Goal: Task Accomplishment & Management: Use online tool/utility

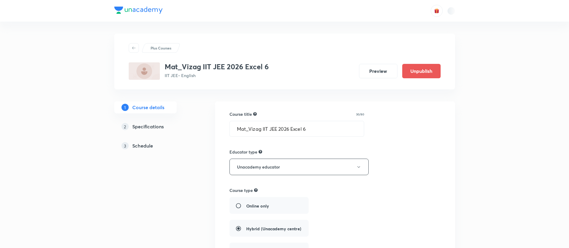
click at [159, 71] on img at bounding box center [144, 70] width 31 height 17
type input "IIT JEE"
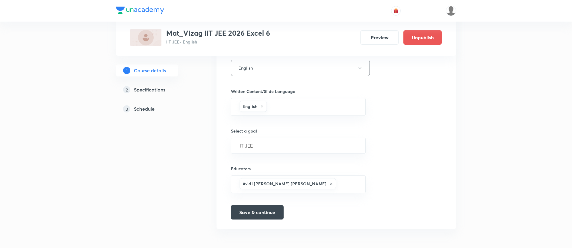
scroll to position [346, 0]
click at [142, 91] on h5 "Specifications" at bounding box center [149, 89] width 31 height 7
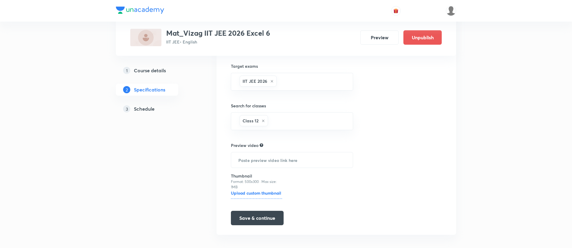
scroll to position [192, 0]
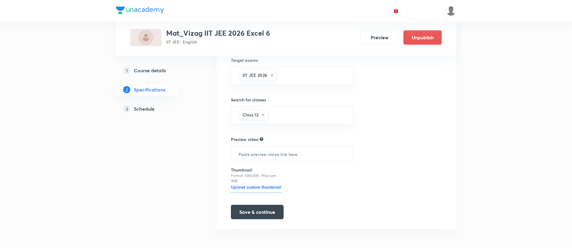
click at [136, 110] on h5 "Schedule" at bounding box center [144, 108] width 21 height 7
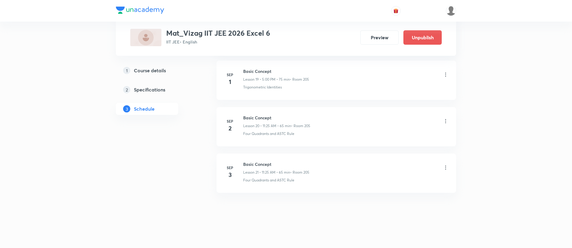
scroll to position [1208, 0]
click at [157, 70] on h5 "Course details" at bounding box center [150, 70] width 32 height 7
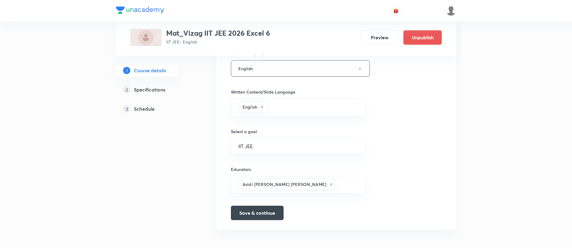
scroll to position [346, 0]
click at [137, 89] on h5 "Specifications" at bounding box center [149, 89] width 31 height 7
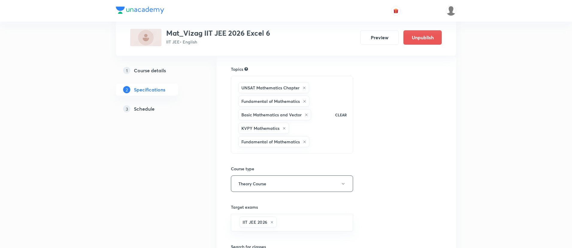
scroll to position [57, 0]
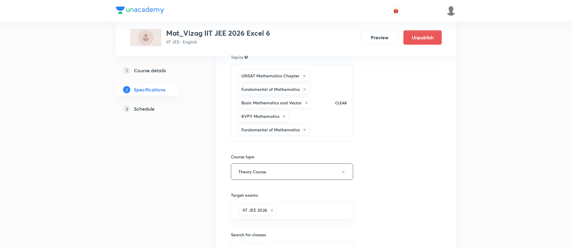
click at [324, 133] on div "UNSAT Mathematics Chapter Fundamental of Mathematics Basic Mathematics and Vect…" at bounding box center [283, 102] width 93 height 67
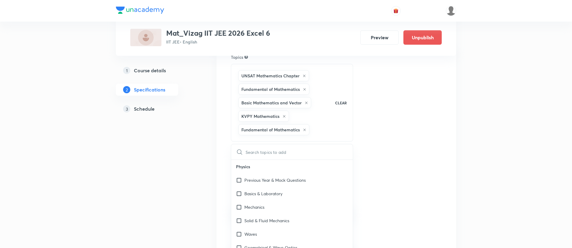
click at [267, 151] on input "text" at bounding box center [299, 151] width 107 height 15
type input "m"
checkbox input "true"
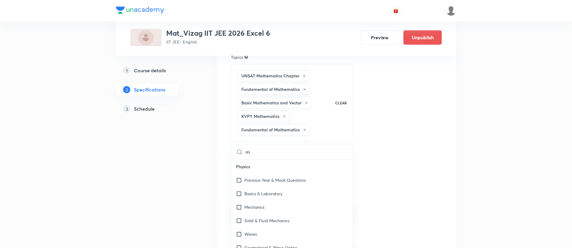
checkbox input "true"
type input "mat"
checkbox input "true"
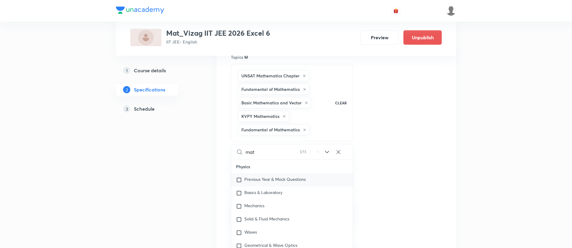
checkbox input "true"
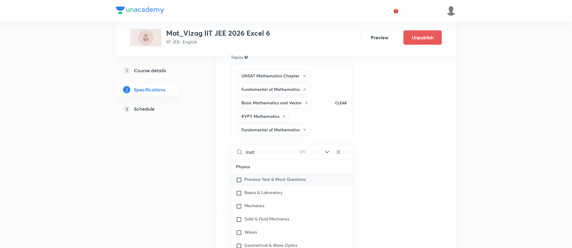
checkbox input "true"
type input "math"
checkbox input "true"
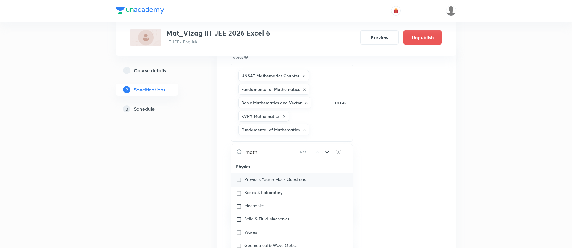
checkbox input "true"
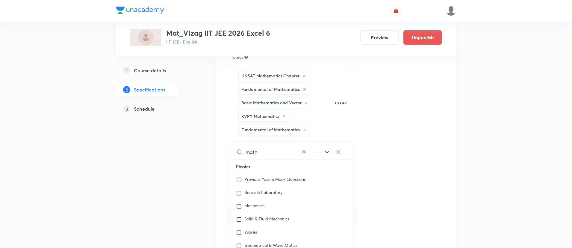
checkbox input "true"
type input "mathe"
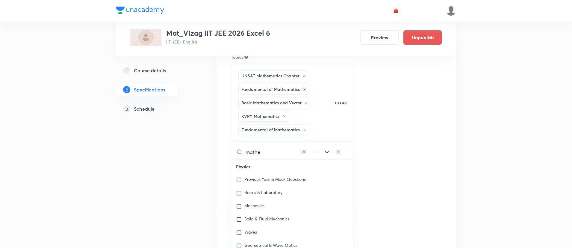
checkbox input "true"
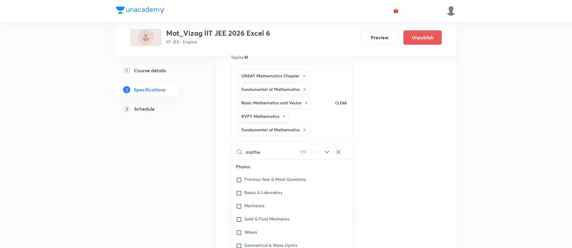
type input "mathem"
checkbox input "true"
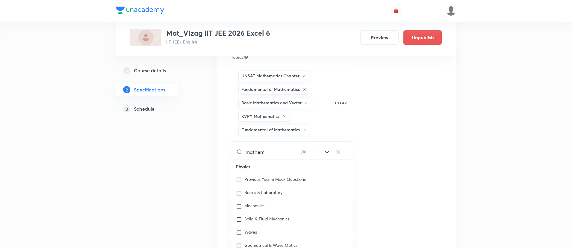
checkbox input "true"
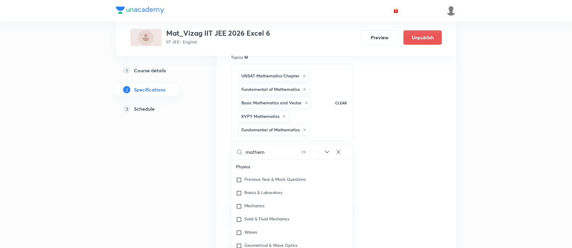
checkbox input "true"
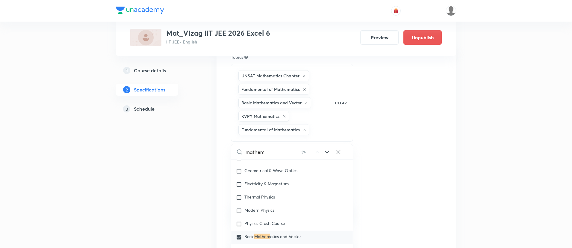
type input "mathema"
checkbox input "true"
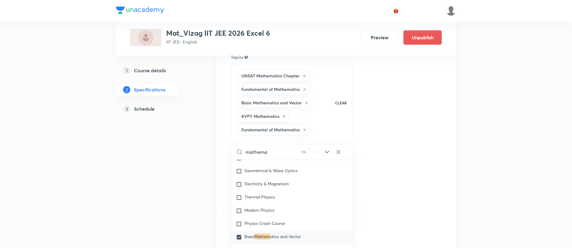
checkbox input "true"
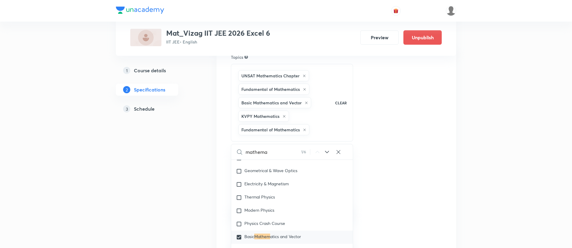
checkbox input "true"
type input "mathemat"
checkbox input "true"
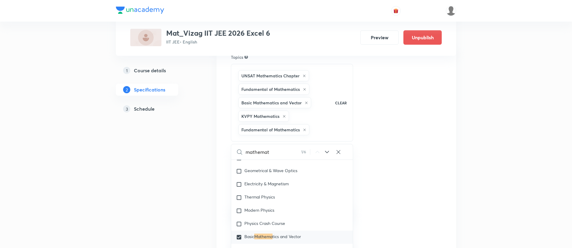
checkbox input "true"
type input "mathemati"
checkbox input "true"
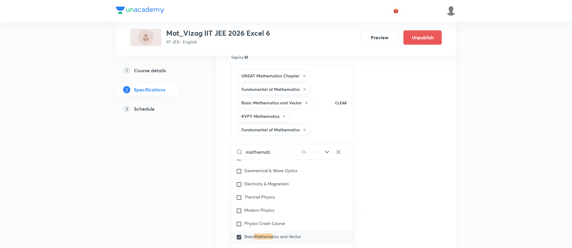
checkbox input "true"
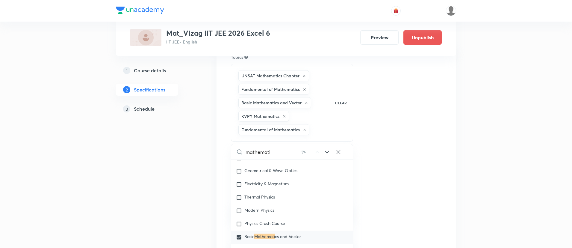
checkbox input "true"
type input "mathematic"
checkbox input "true"
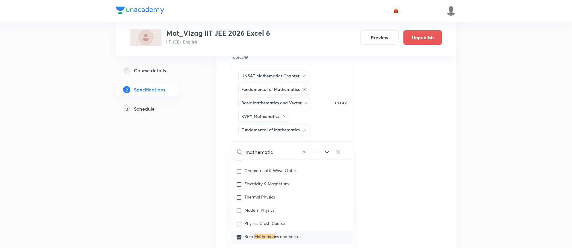
checkbox input "true"
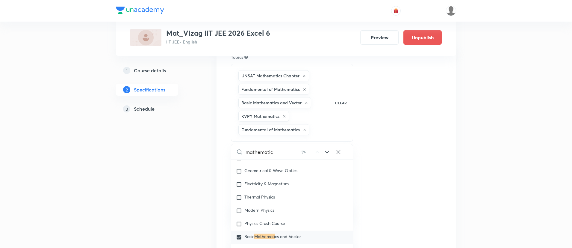
checkbox input "true"
type input "mathematics"
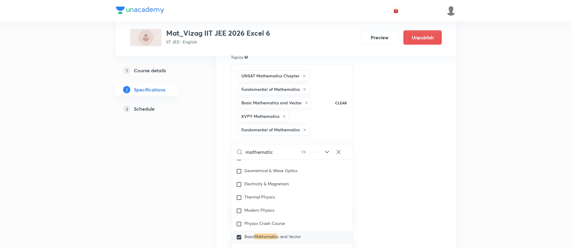
checkbox input "true"
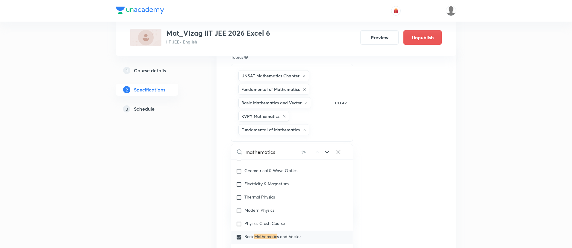
checkbox input "true"
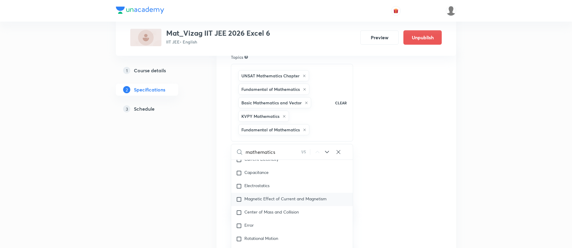
scroll to position [205, 0]
type input "mathematics"
click at [213, 174] on div "Plus Courses Mat_Vizag IIT JEE 2026 Excel 6 IIT JEE • English Preview Unpublish…" at bounding box center [286, 174] width 340 height 395
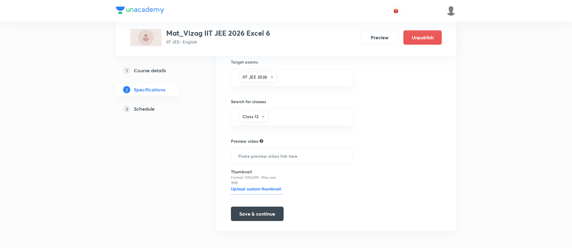
scroll to position [192, 0]
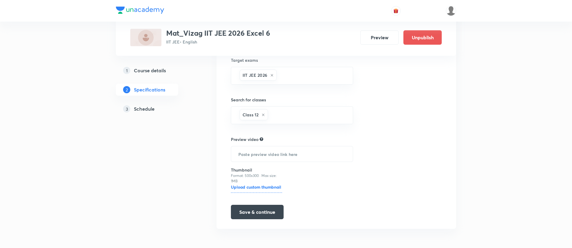
click at [149, 110] on h5 "Schedule" at bounding box center [144, 108] width 21 height 7
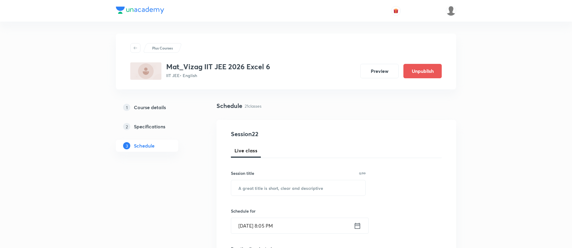
click at [155, 106] on h5 "Course details" at bounding box center [150, 107] width 32 height 7
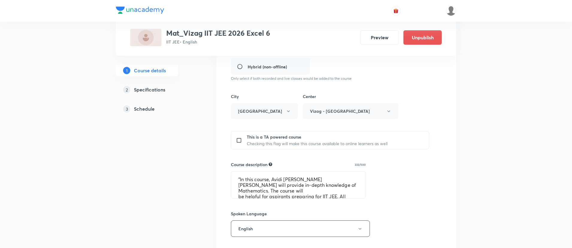
scroll to position [219, 0]
